Goal: Find specific page/section: Find specific page/section

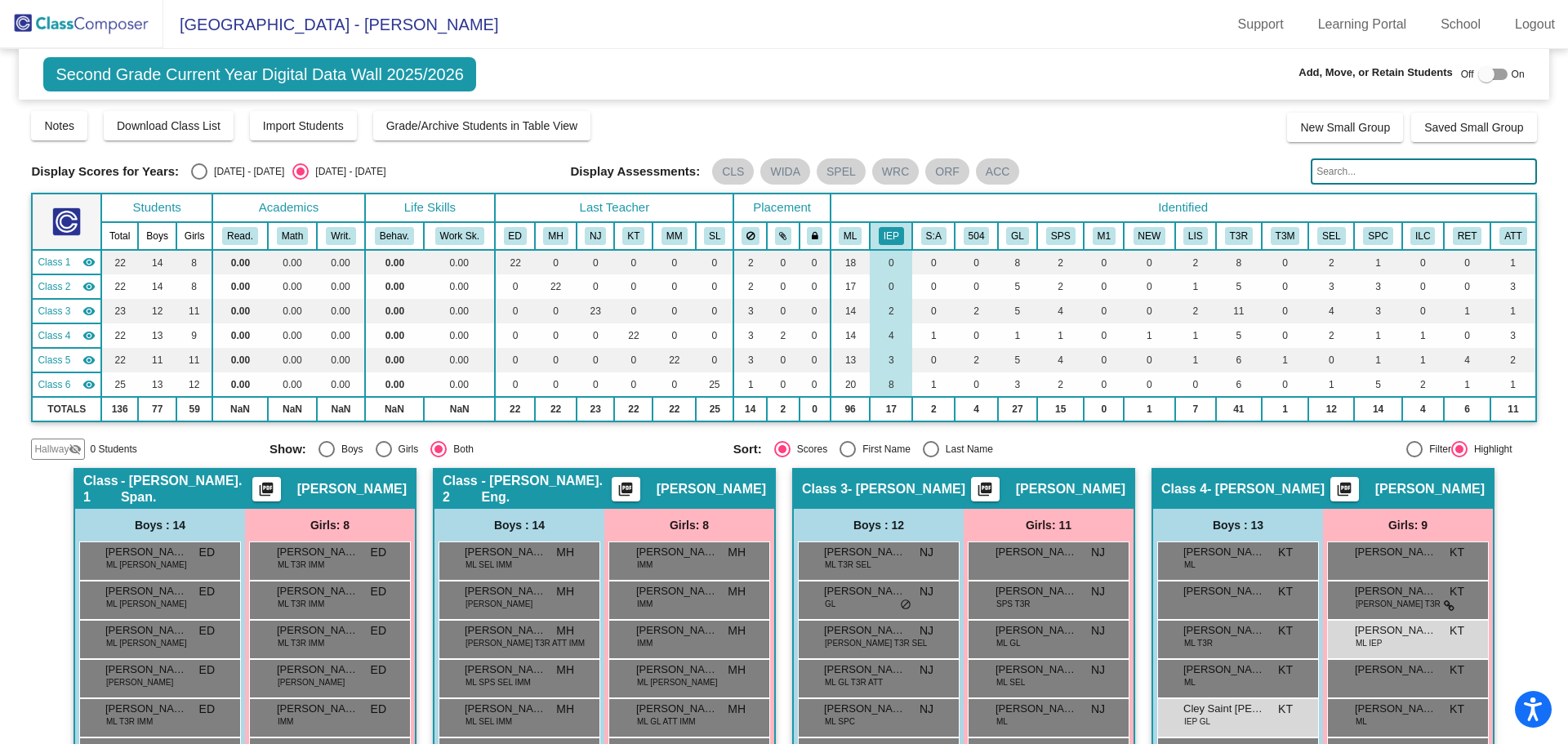
click at [100, 20] on img at bounding box center [82, 24] width 164 height 48
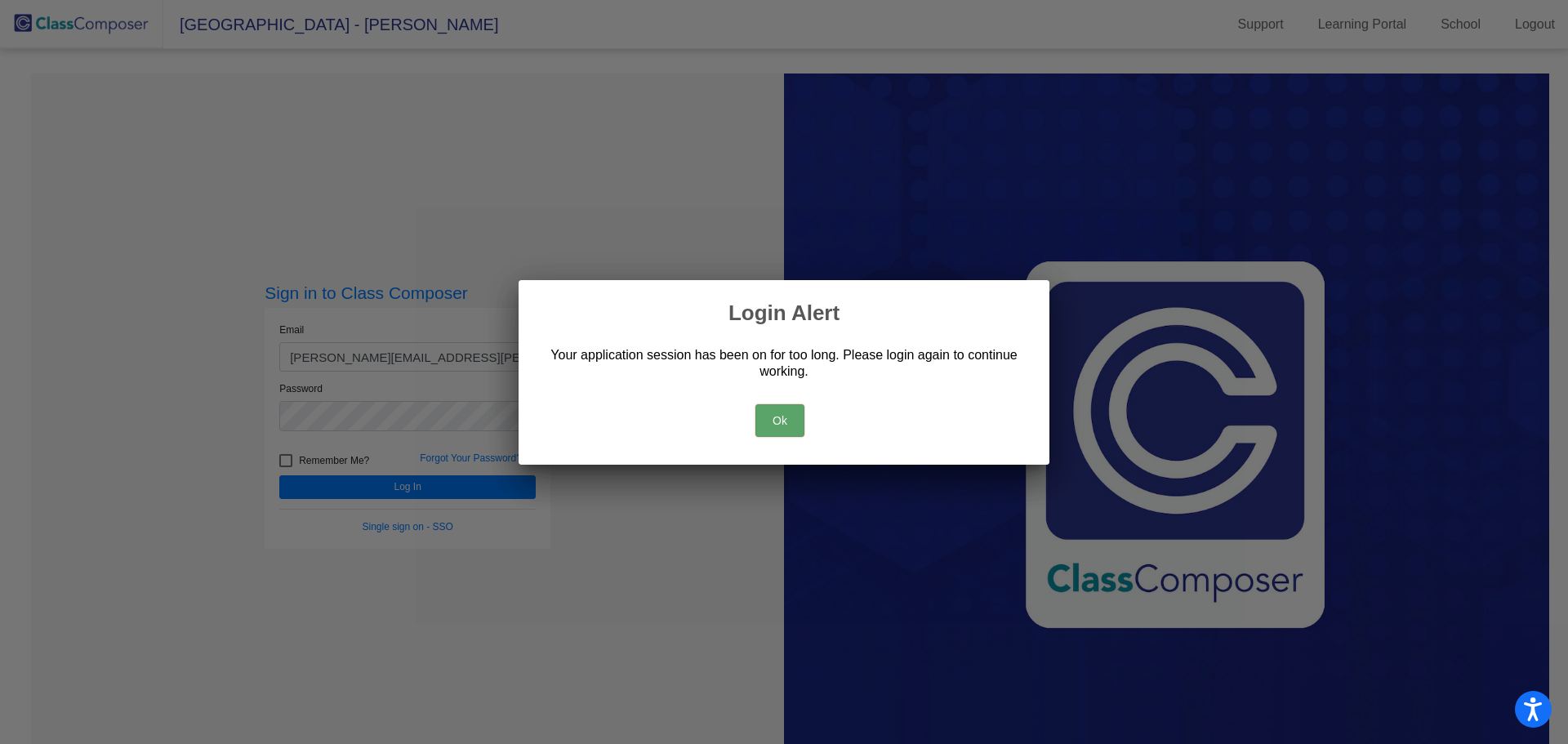
drag, startPoint x: 784, startPoint y: 417, endPoint x: 774, endPoint y: 419, distance: 10.2
click at [784, 417] on button "Ok" at bounding box center [780, 420] width 49 height 33
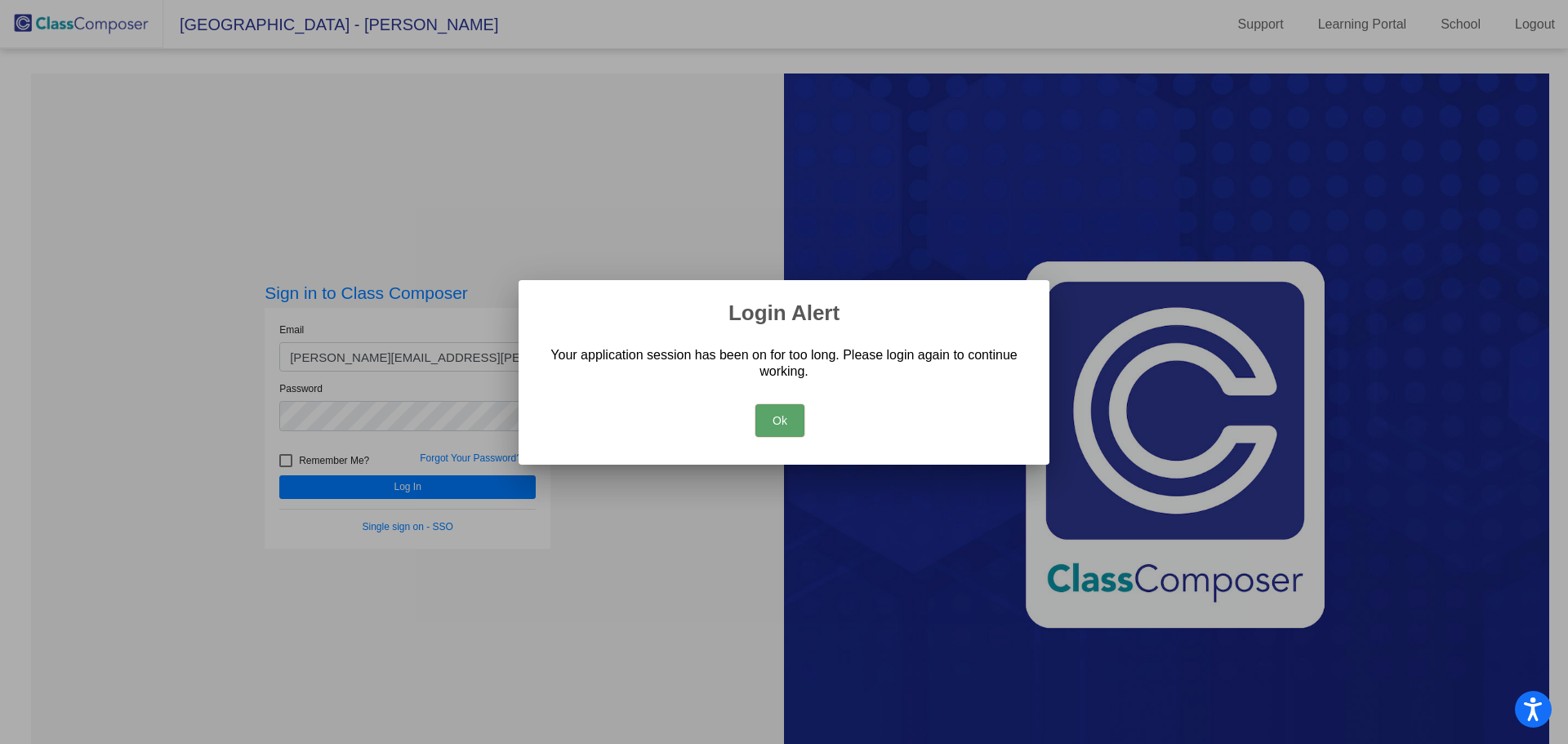
click at [450, 495] on div at bounding box center [784, 372] width 1568 height 744
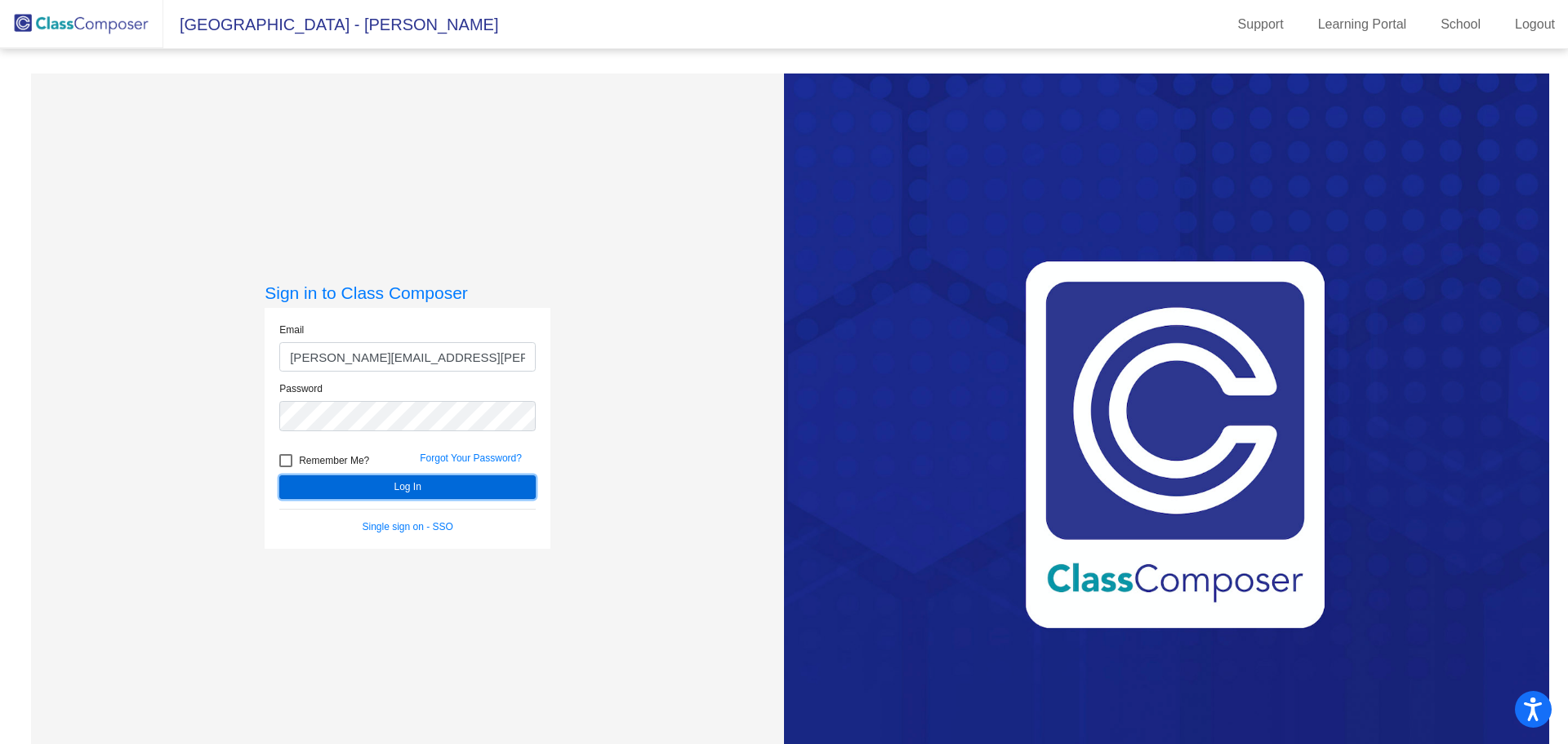
click at [513, 484] on button "Log In" at bounding box center [407, 487] width 256 height 24
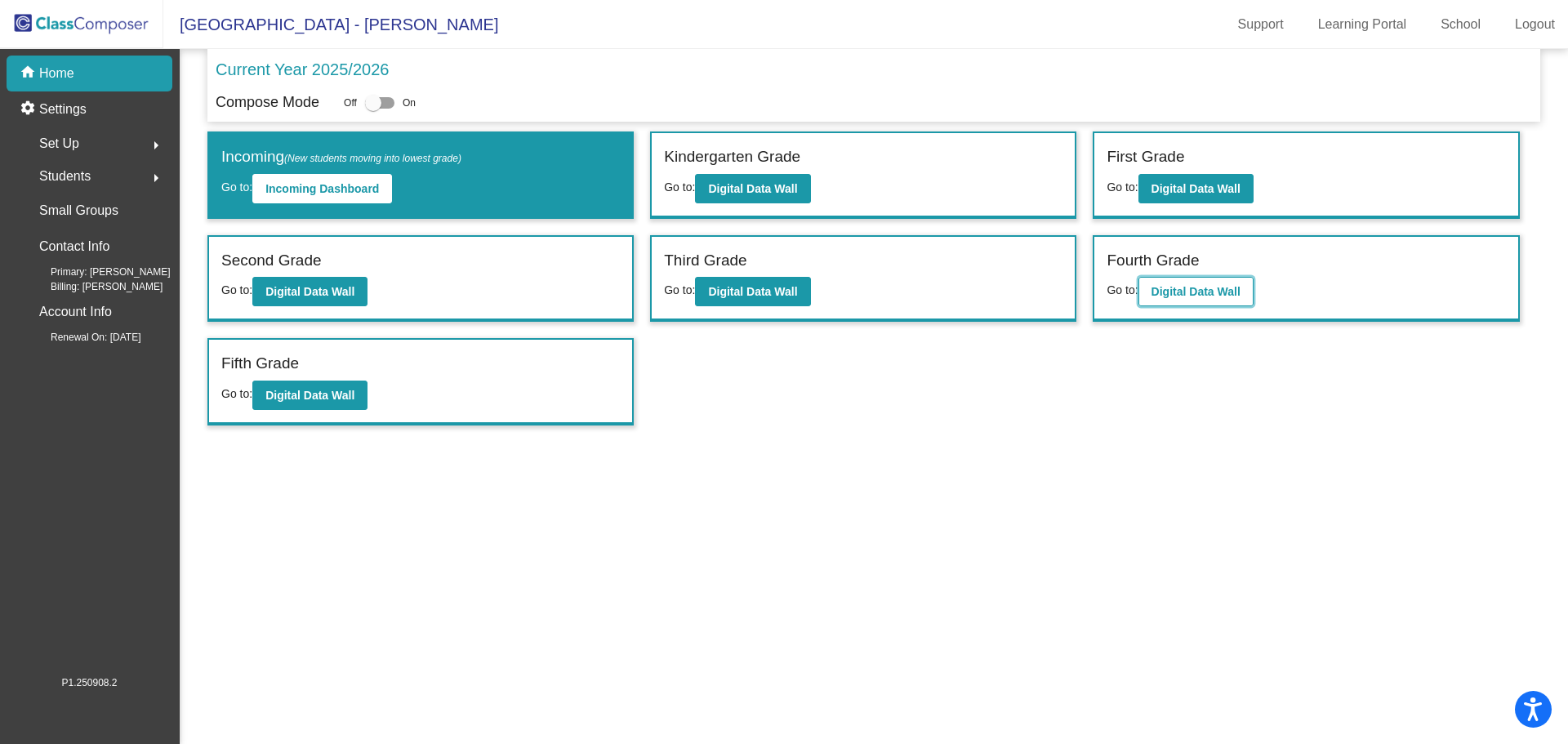
click at [1168, 292] on b "Digital Data Wall" at bounding box center [1196, 292] width 89 height 13
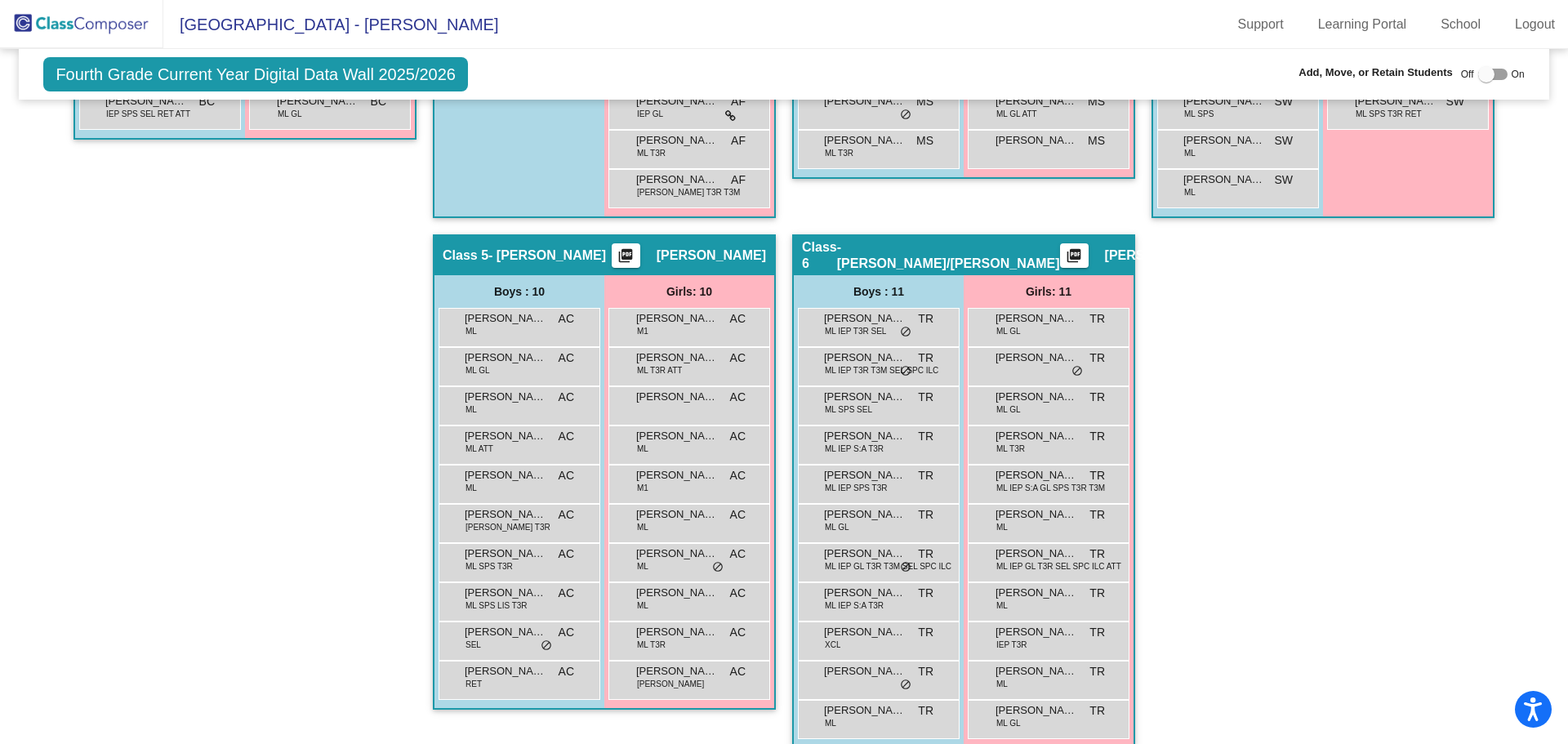
scroll to position [825, 0]
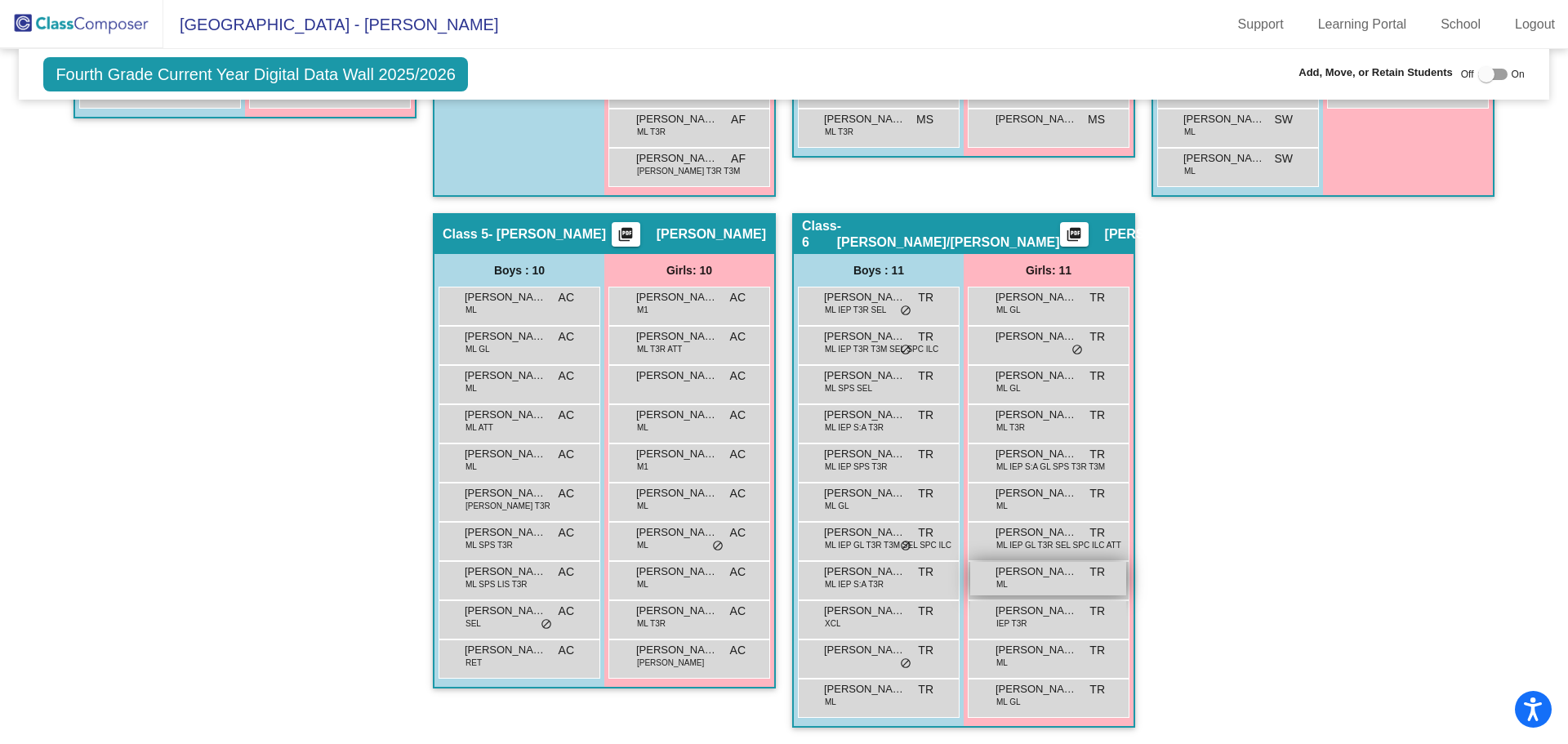
click at [1061, 588] on div "[PERSON_NAME] [PERSON_NAME] TR lock do_not_disturb_alt" at bounding box center [1048, 579] width 156 height 34
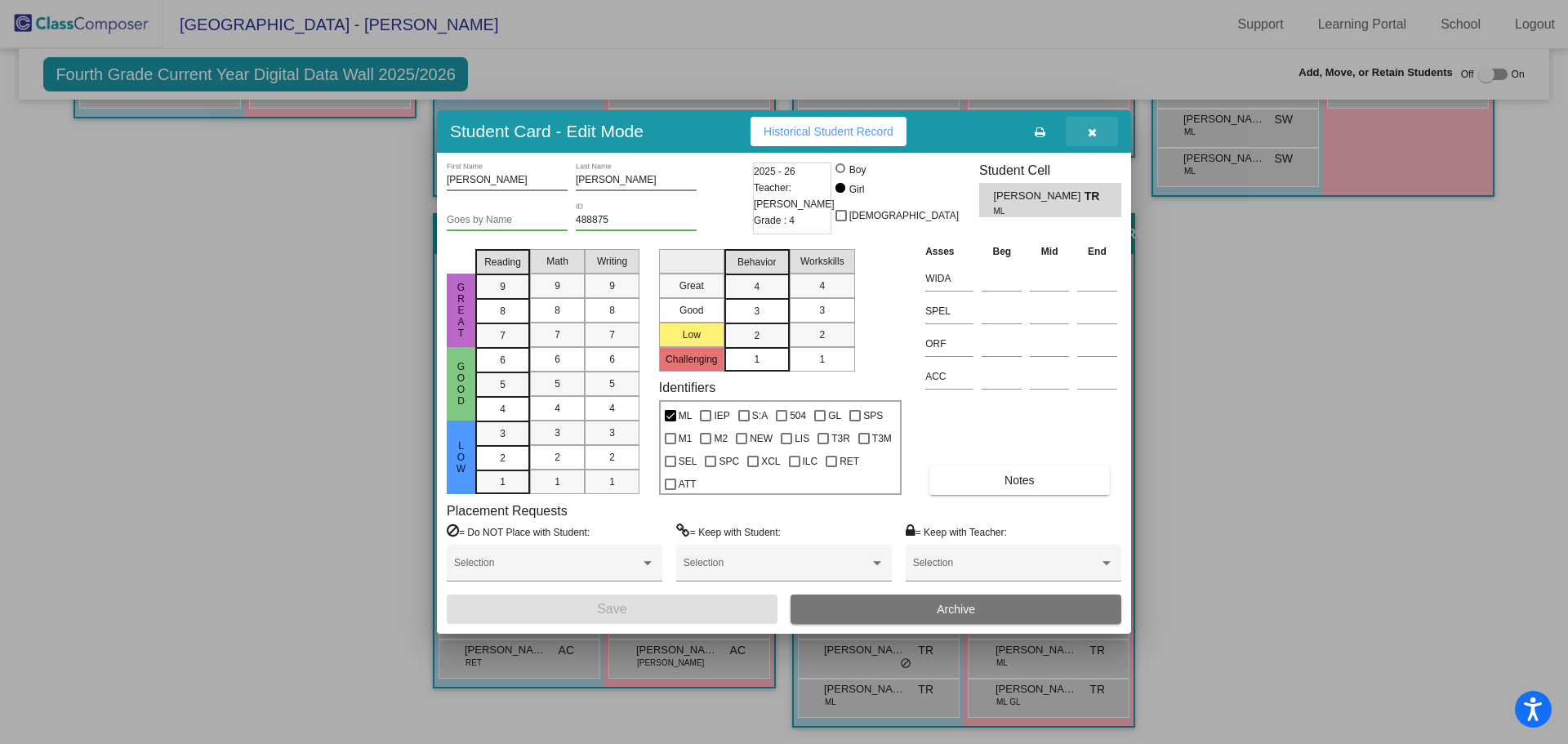
click at [1088, 136] on icon "button" at bounding box center [1093, 132] width 9 height 12
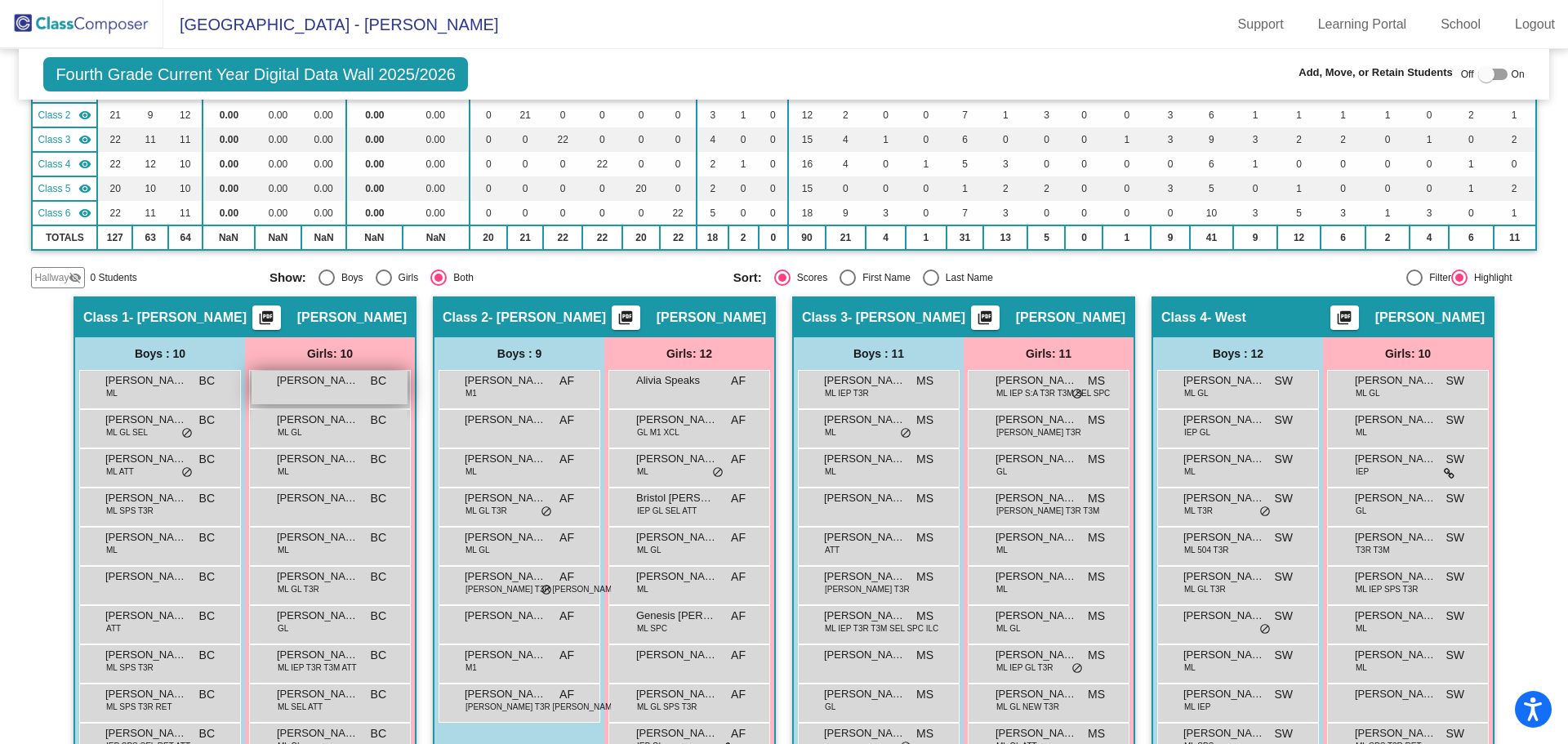
scroll to position [0, 0]
